Goal: Task Accomplishment & Management: Use online tool/utility

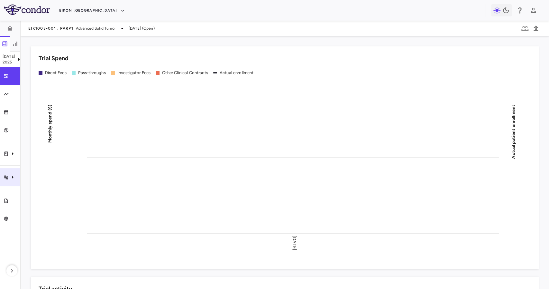
click at [19, 170] on div "Trial activity" at bounding box center [10, 177] width 20 height 18
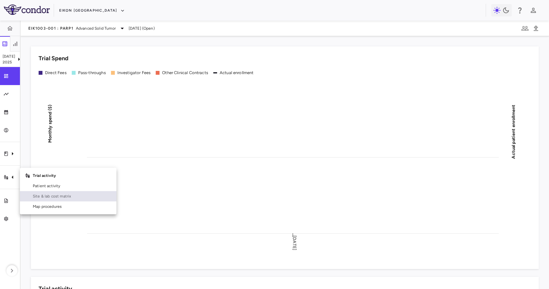
click at [73, 197] on span "Site & lab cost matrix" at bounding box center [72, 196] width 79 height 6
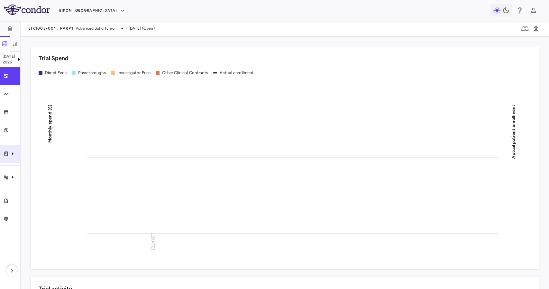
click at [5, 160] on div "Clinical expenses" at bounding box center [10, 153] width 20 height 18
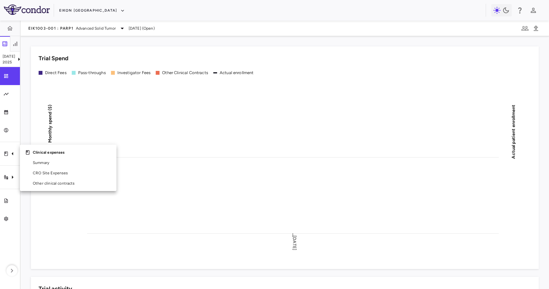
click at [0, 162] on div at bounding box center [274, 144] width 549 height 289
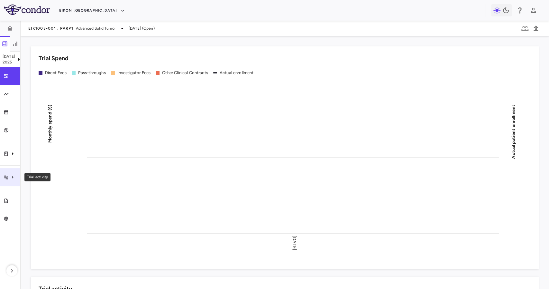
click at [13, 179] on icon "Trial activity" at bounding box center [13, 177] width 8 height 8
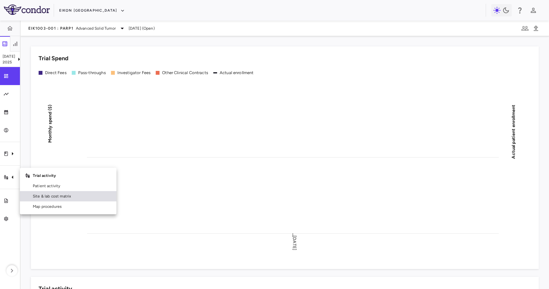
click at [49, 192] on link "Site & lab cost matrix" at bounding box center [68, 196] width 97 height 10
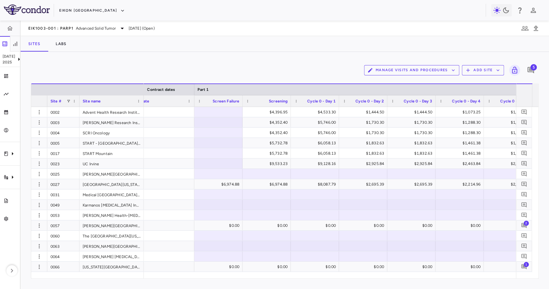
scroll to position [0, 697]
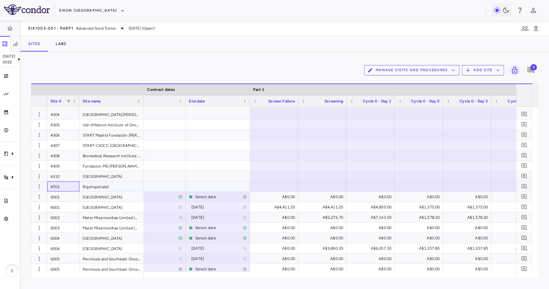
click at [73, 187] on div "4701" at bounding box center [63, 186] width 32 height 10
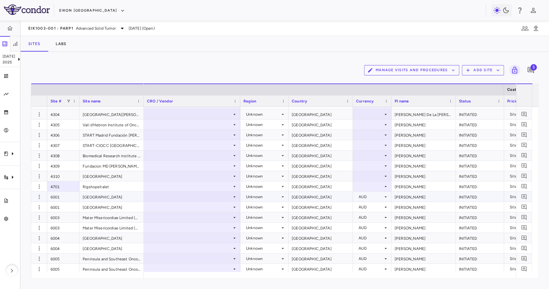
click at [362, 191] on div "AUD" at bounding box center [371, 196] width 24 height 10
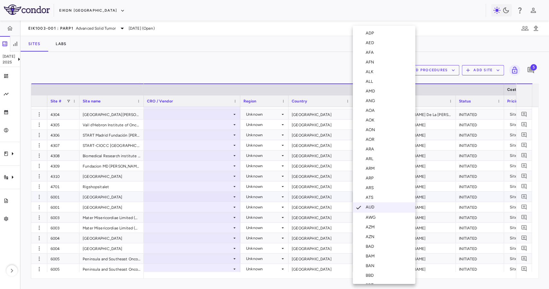
click at [432, 190] on div at bounding box center [274, 144] width 549 height 289
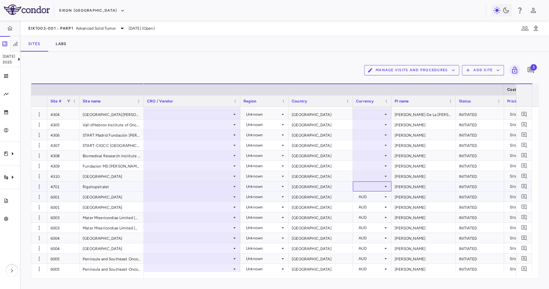
click at [371, 185] on div at bounding box center [372, 185] width 32 height 9
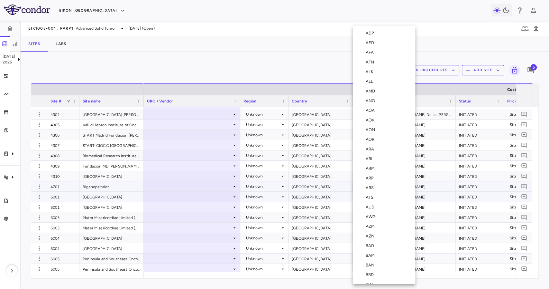
scroll to position [631, 0]
click at [373, 182] on div "DKK" at bounding box center [371, 184] width 11 height 6
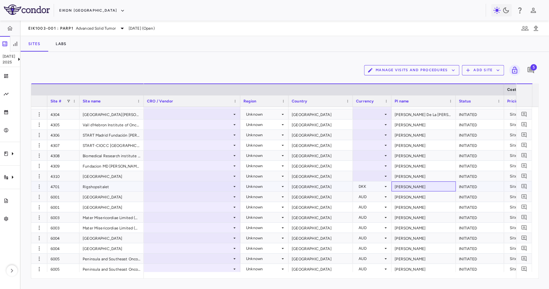
click at [408, 187] on div "[PERSON_NAME]" at bounding box center [424, 186] width 64 height 10
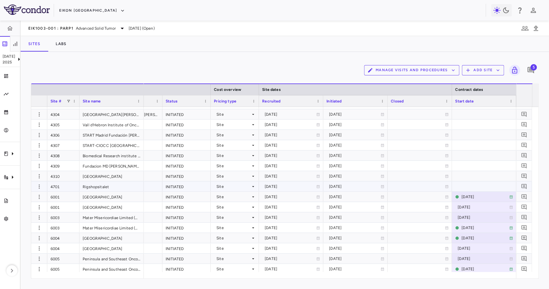
scroll to position [0, 406]
